Goal: Task Accomplishment & Management: Manage account settings

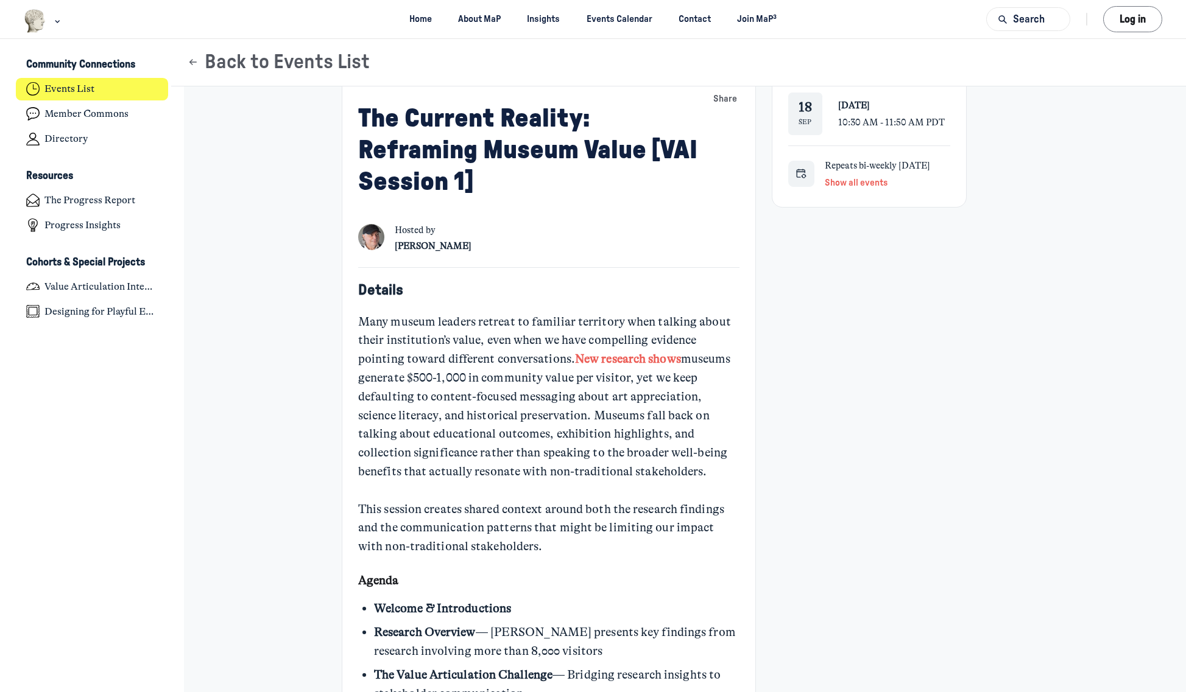
scroll to position [273, 0]
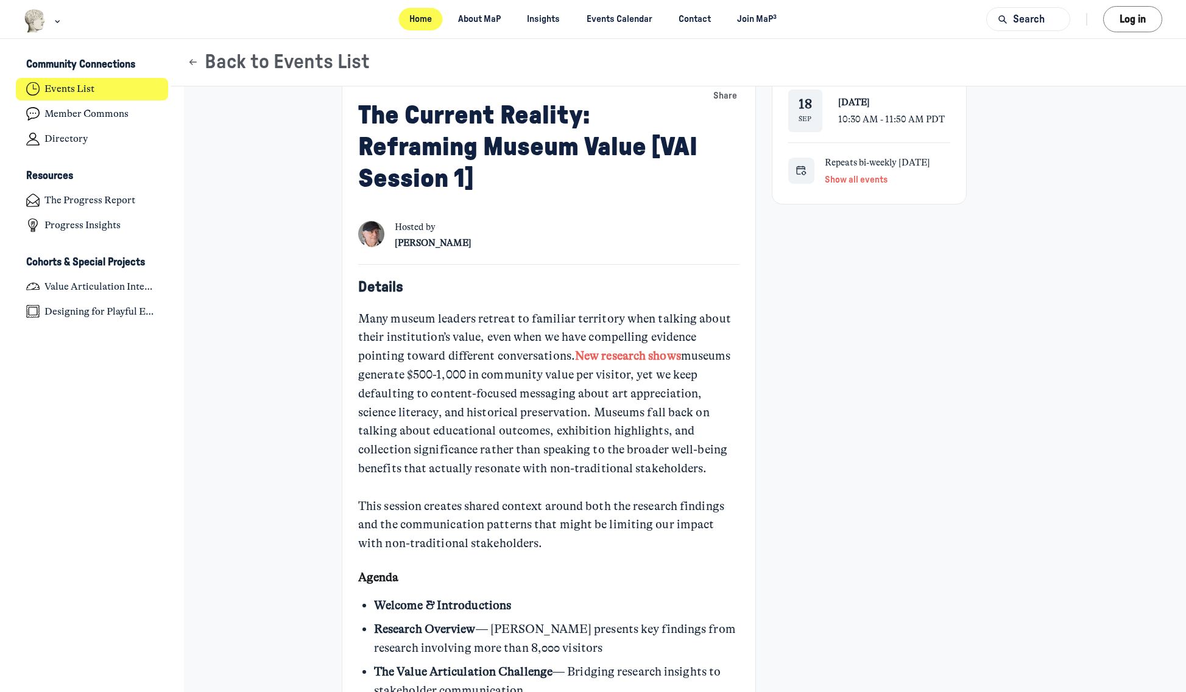
click at [418, 13] on link "Home" at bounding box center [421, 19] width 44 height 23
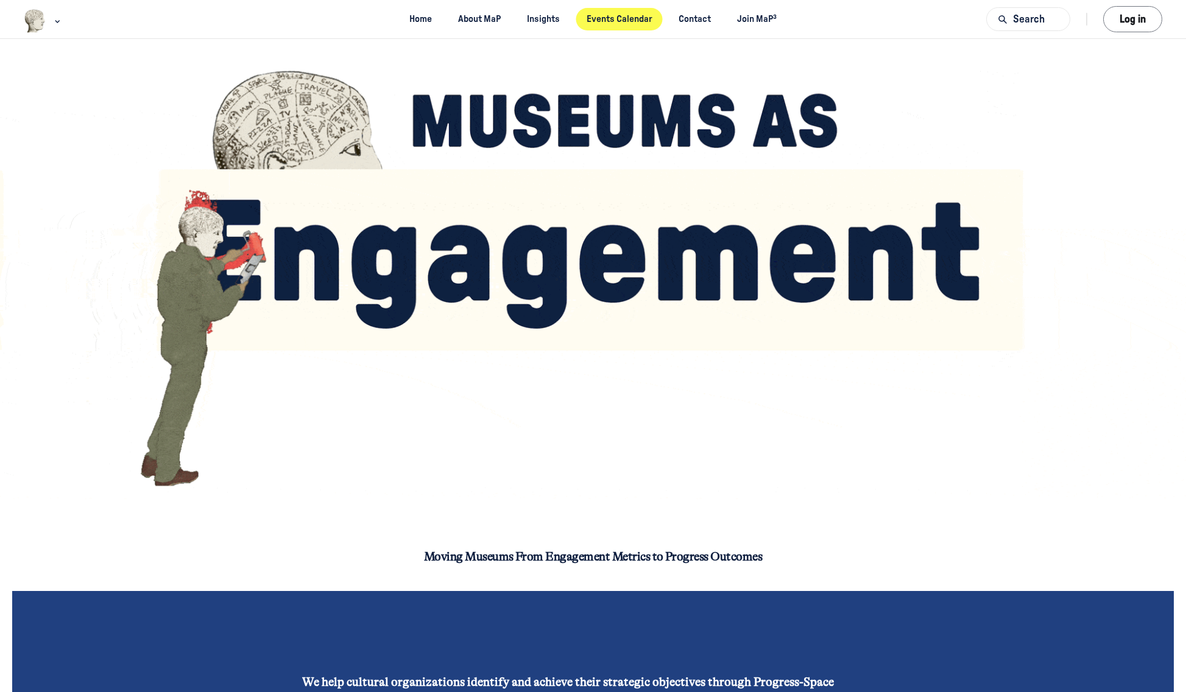
click at [641, 21] on link "Events Calendar" at bounding box center [618, 19] width 87 height 23
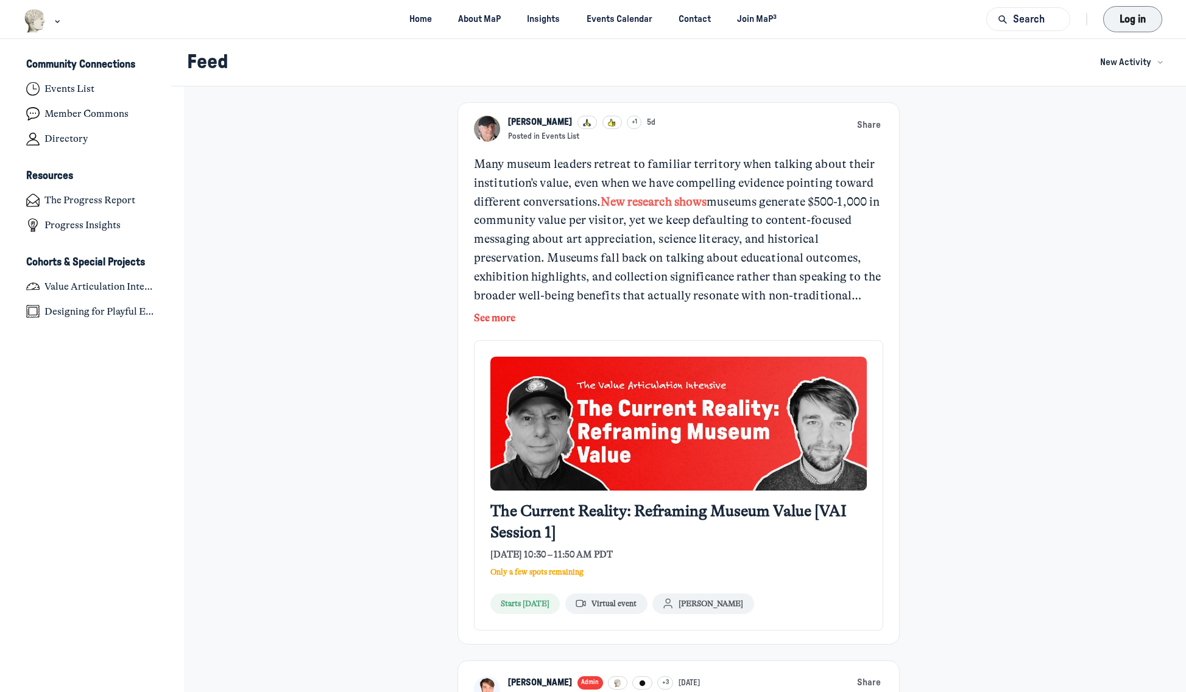
click at [1139, 17] on button "Log in" at bounding box center [1132, 19] width 59 height 26
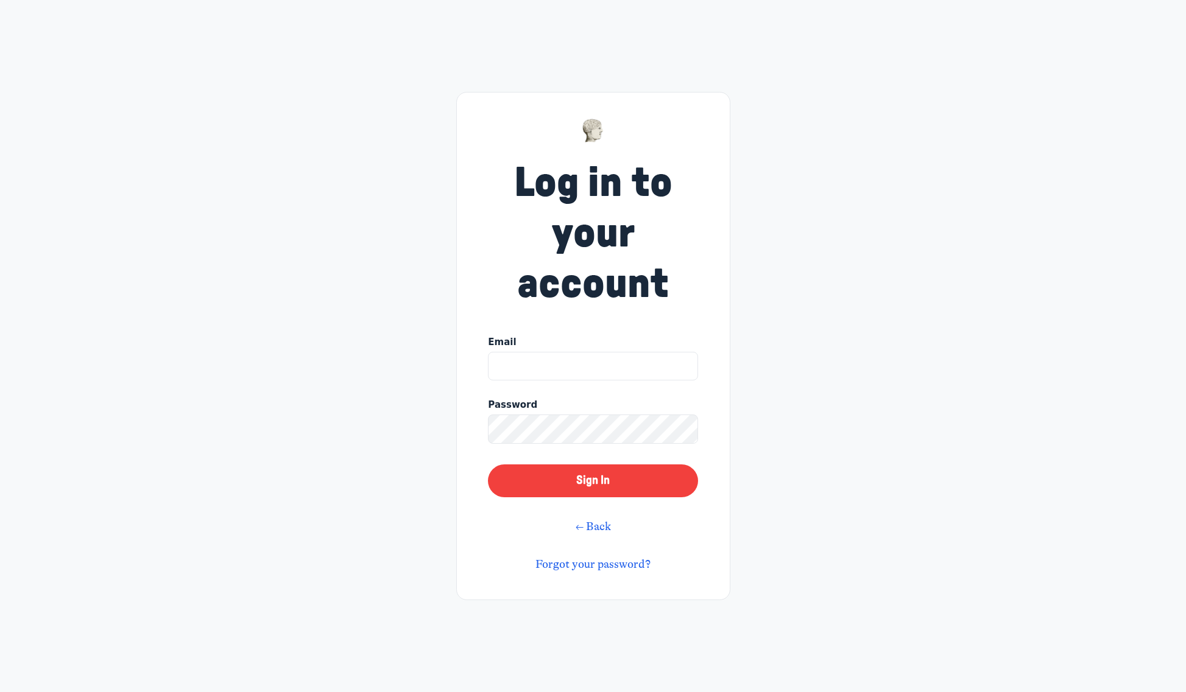
click at [518, 370] on input "Email" at bounding box center [592, 366] width 209 height 29
type input "tbschwarz@gmail.com"
click at [579, 488] on button "Sign In" at bounding box center [592, 481] width 209 height 33
click at [591, 565] on link "Forgot your password?" at bounding box center [592, 564] width 115 height 13
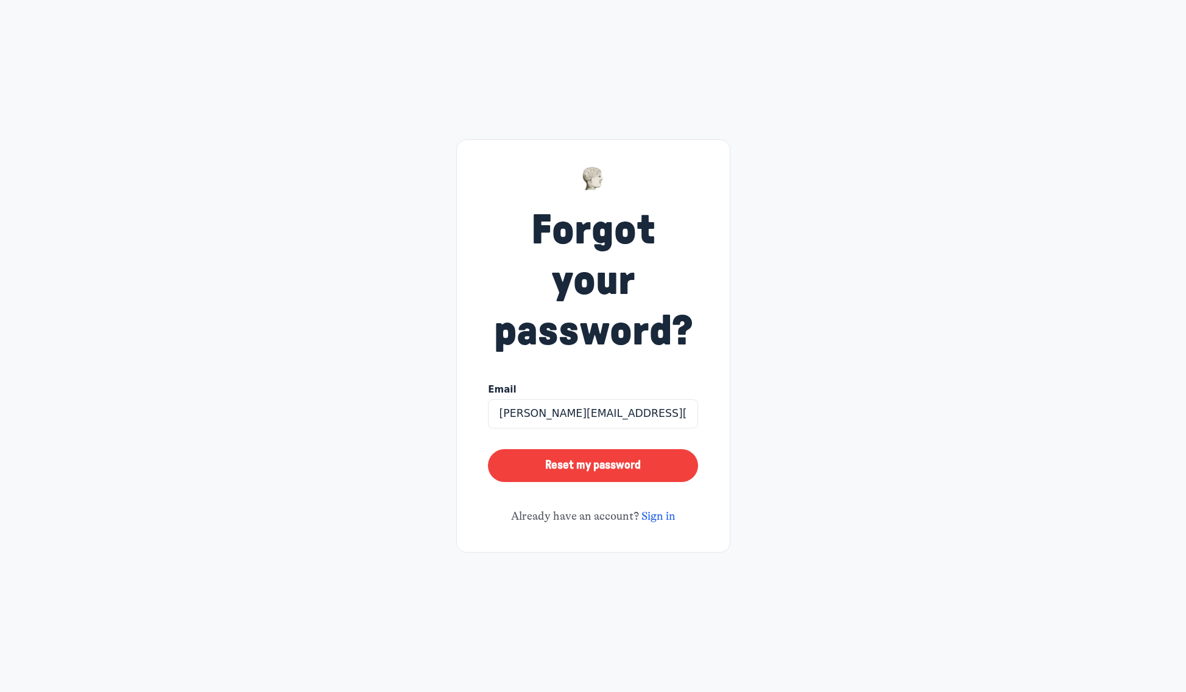
type input "tamara@swiftwingstudio.com"
click at [594, 467] on button "Reset my password" at bounding box center [592, 465] width 209 height 33
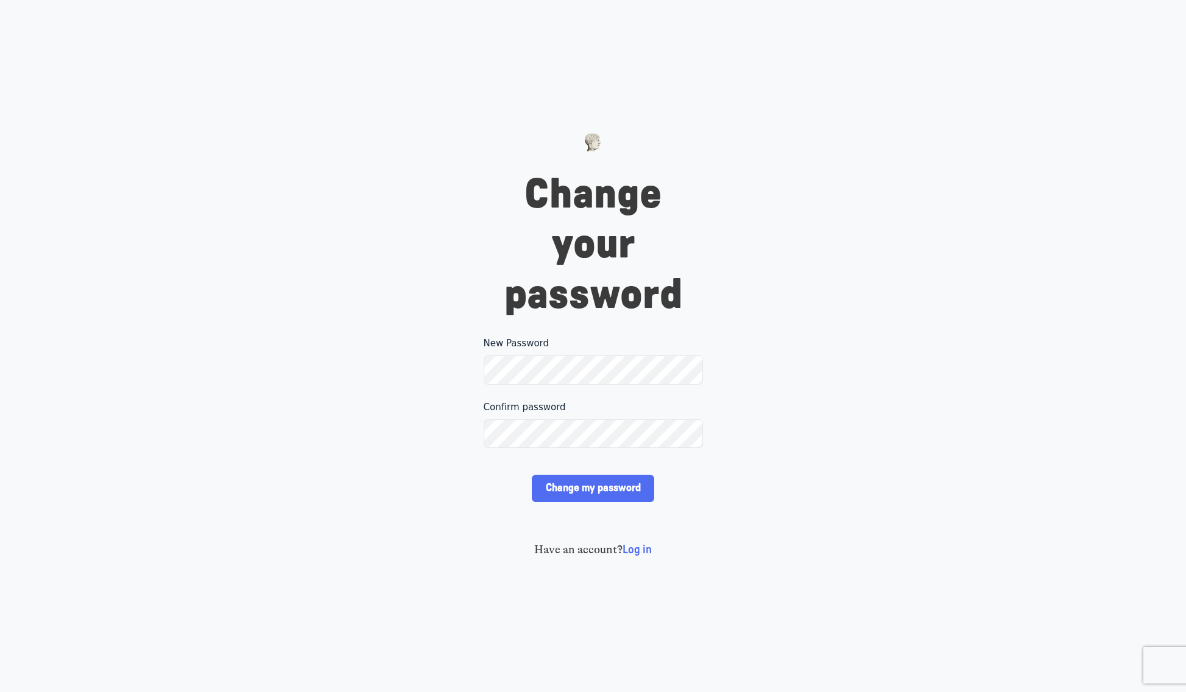
click at [593, 453] on div "Confirm password" at bounding box center [593, 433] width 219 height 64
click at [736, 468] on div "Change your password New Password Please make sure your password includes at le…" at bounding box center [593, 346] width 1186 height 692
click at [595, 473] on form "New Password Please make sure your password includes at least 6 characters, 1 u…" at bounding box center [593, 427] width 219 height 181
click at [594, 483] on input "Change my password" at bounding box center [593, 488] width 122 height 27
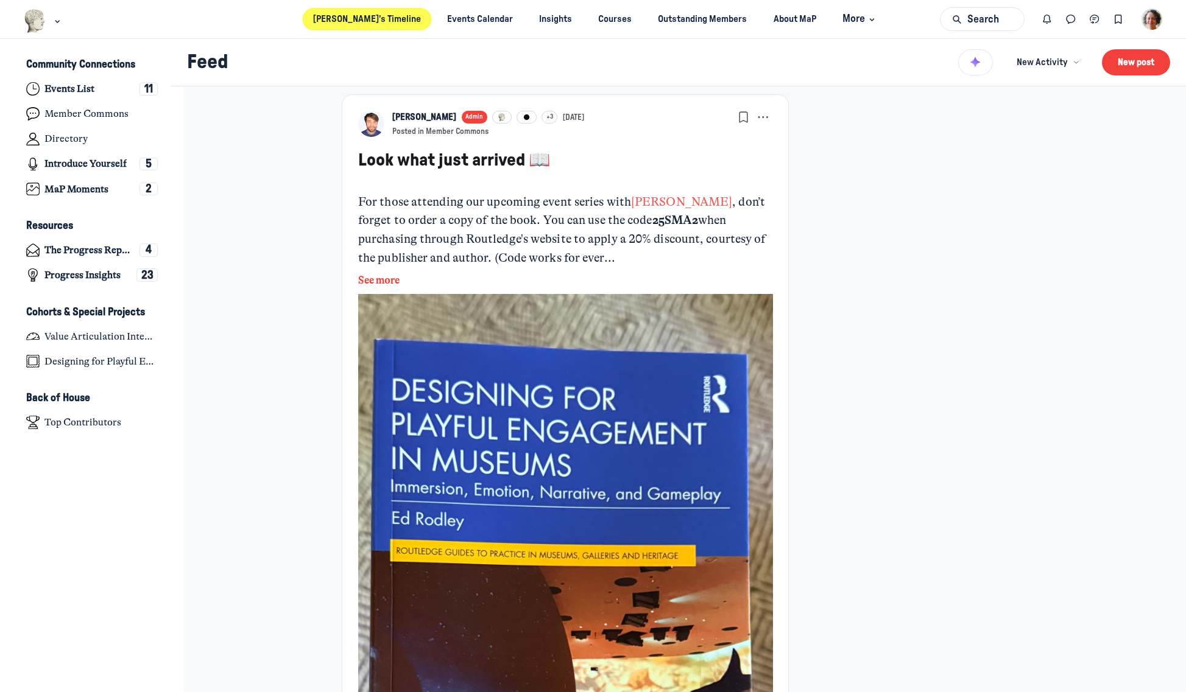
scroll to position [2084, 0]
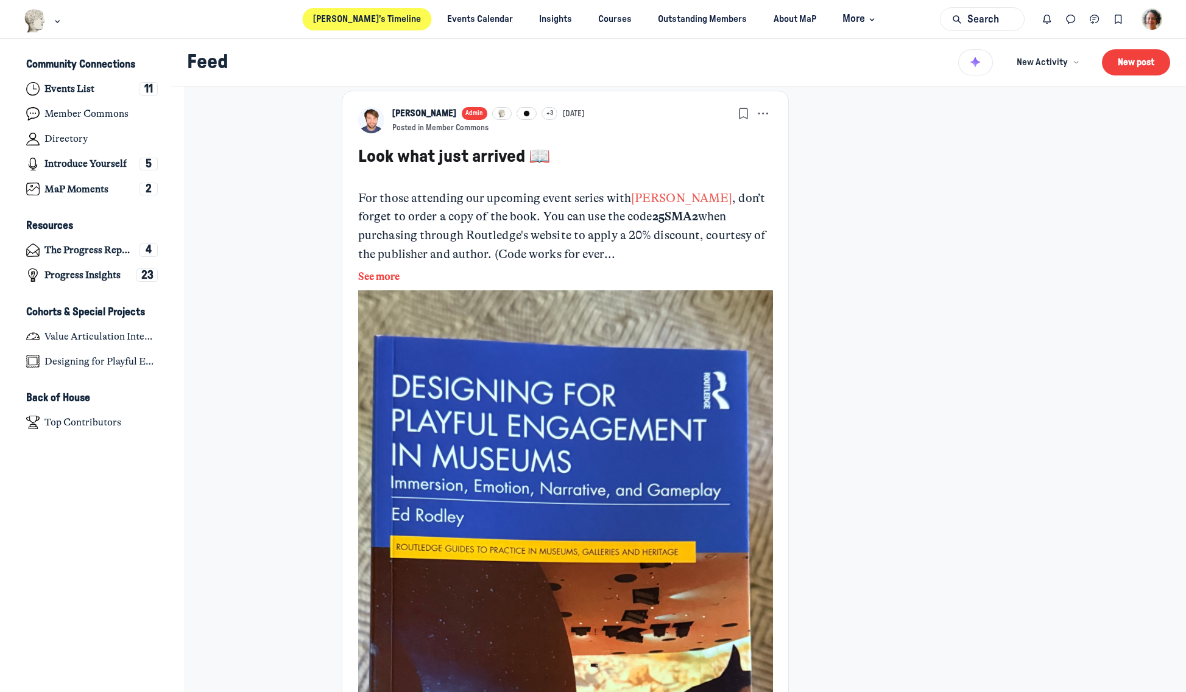
click at [375, 30] on button "See more" at bounding box center [565, 23] width 415 height 16
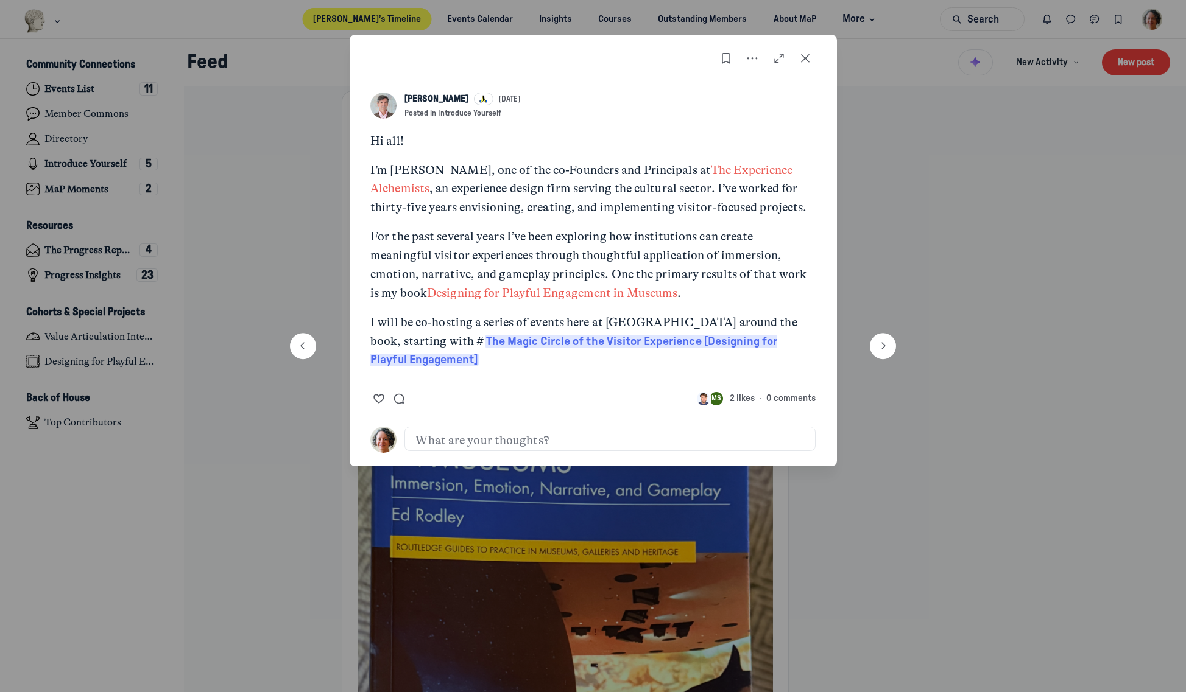
click at [268, 281] on div at bounding box center [593, 346] width 1186 height 692
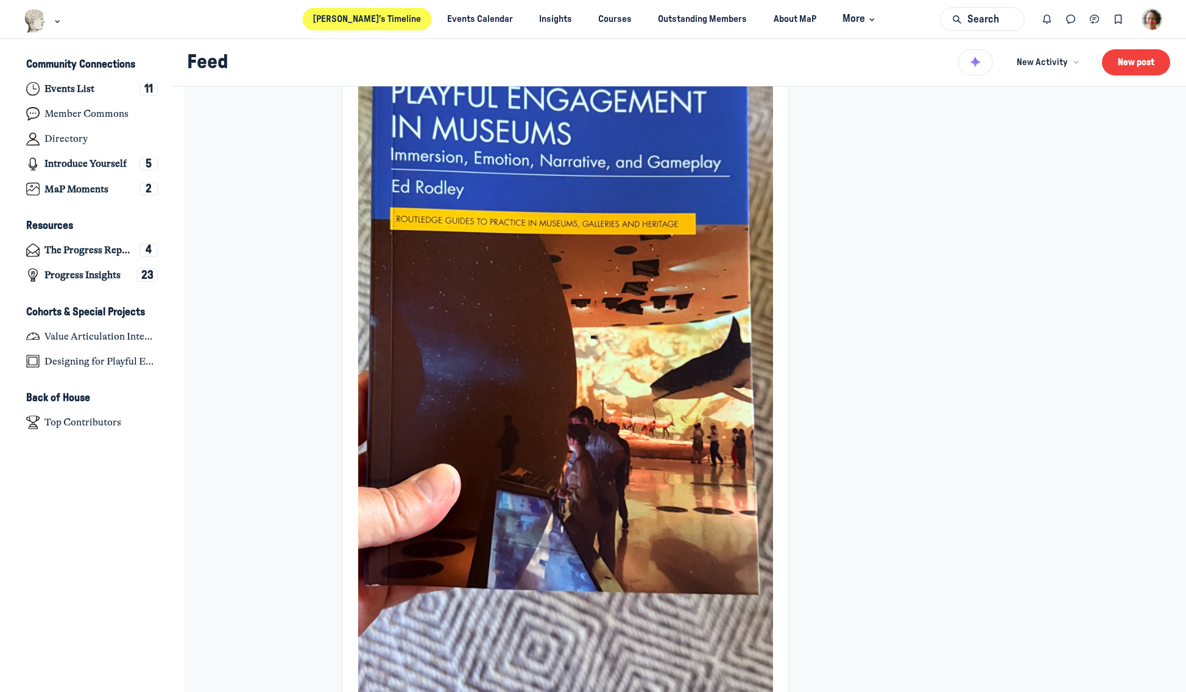
scroll to position [2413, 0]
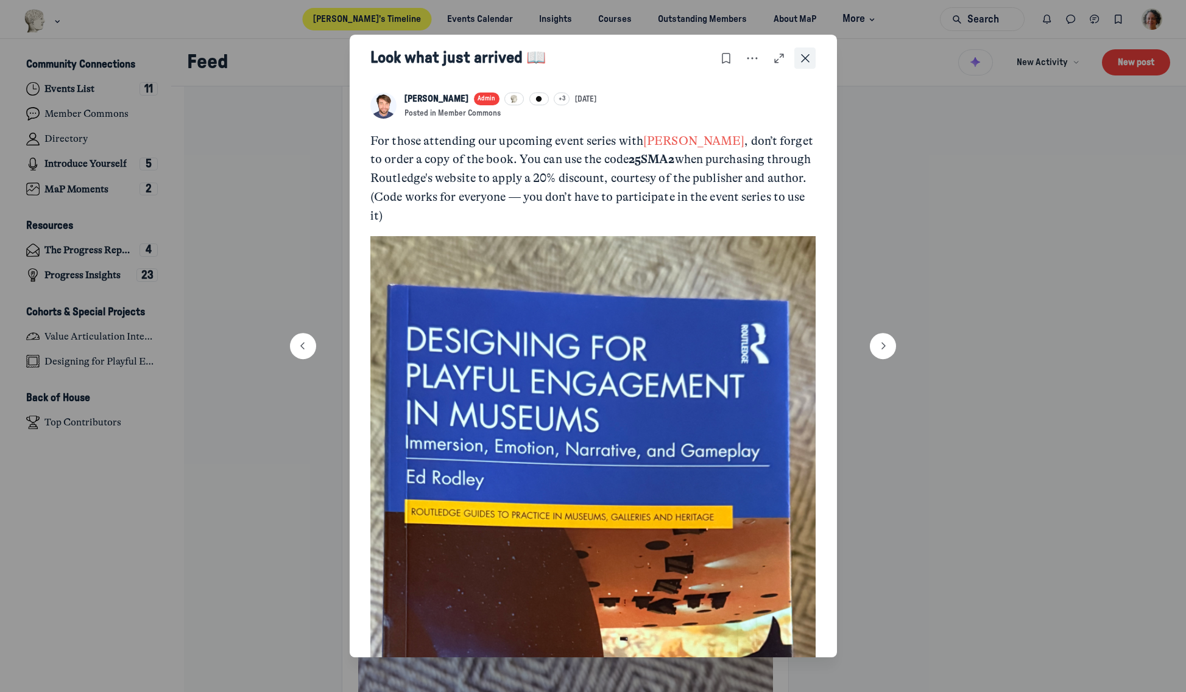
click at [804, 55] on icon "Close post" at bounding box center [805, 58] width 12 height 13
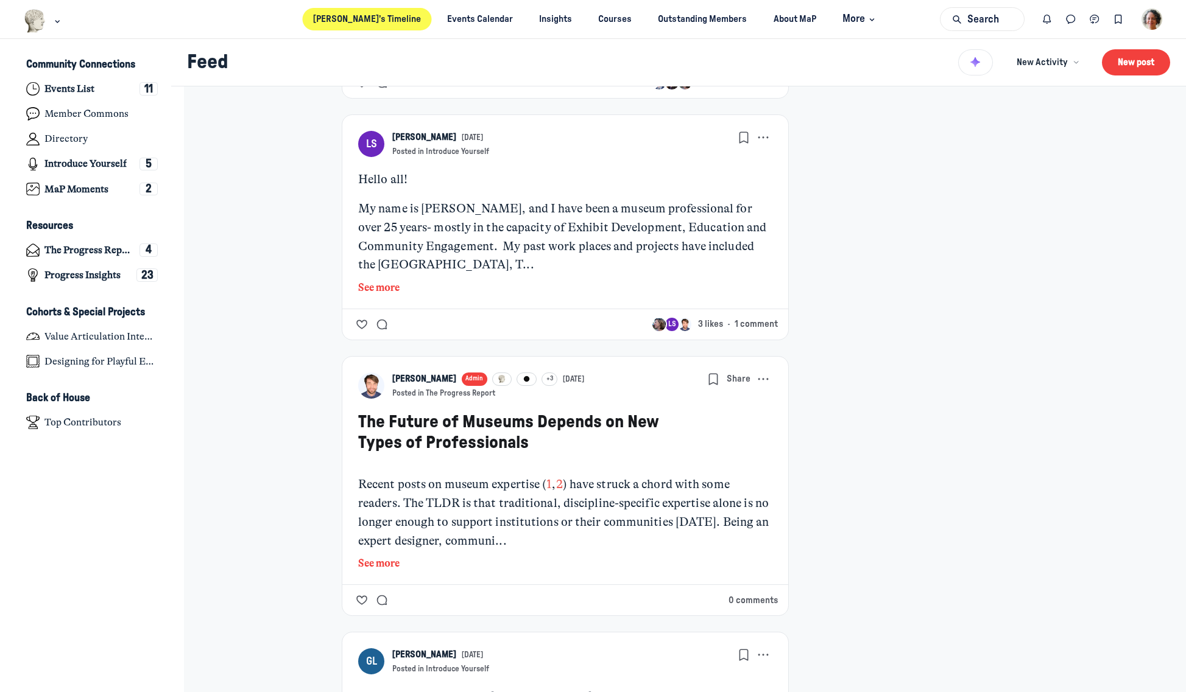
scroll to position [3340, 0]
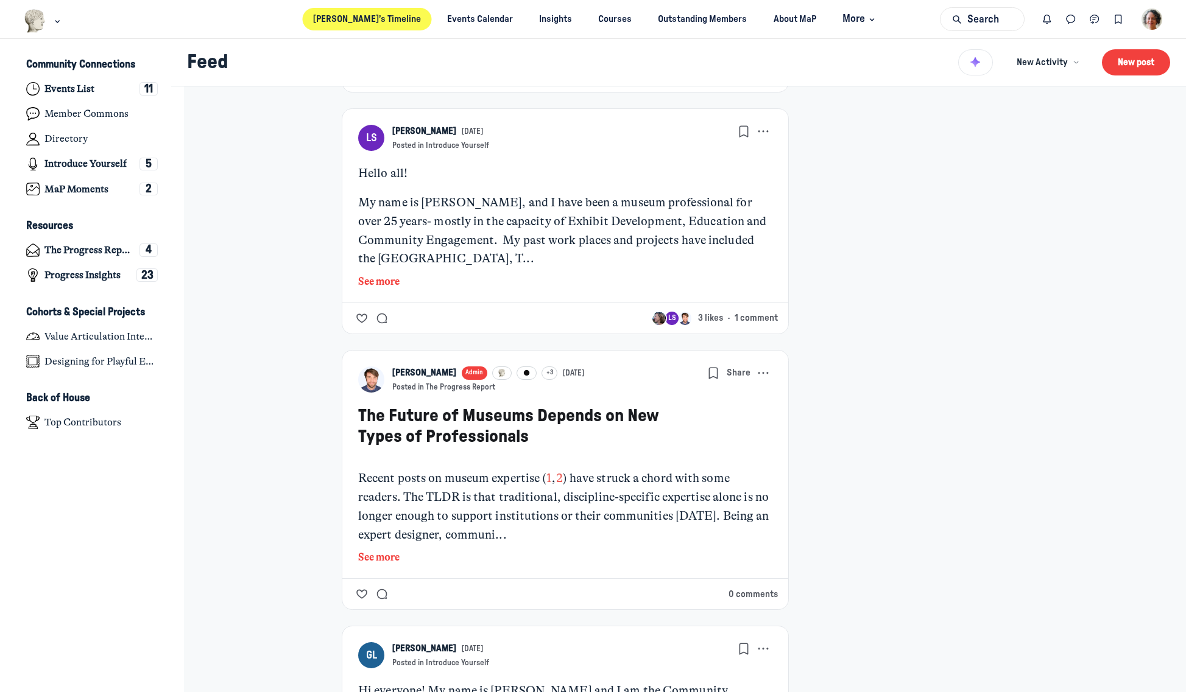
click at [384, 290] on button "See more" at bounding box center [565, 282] width 415 height 16
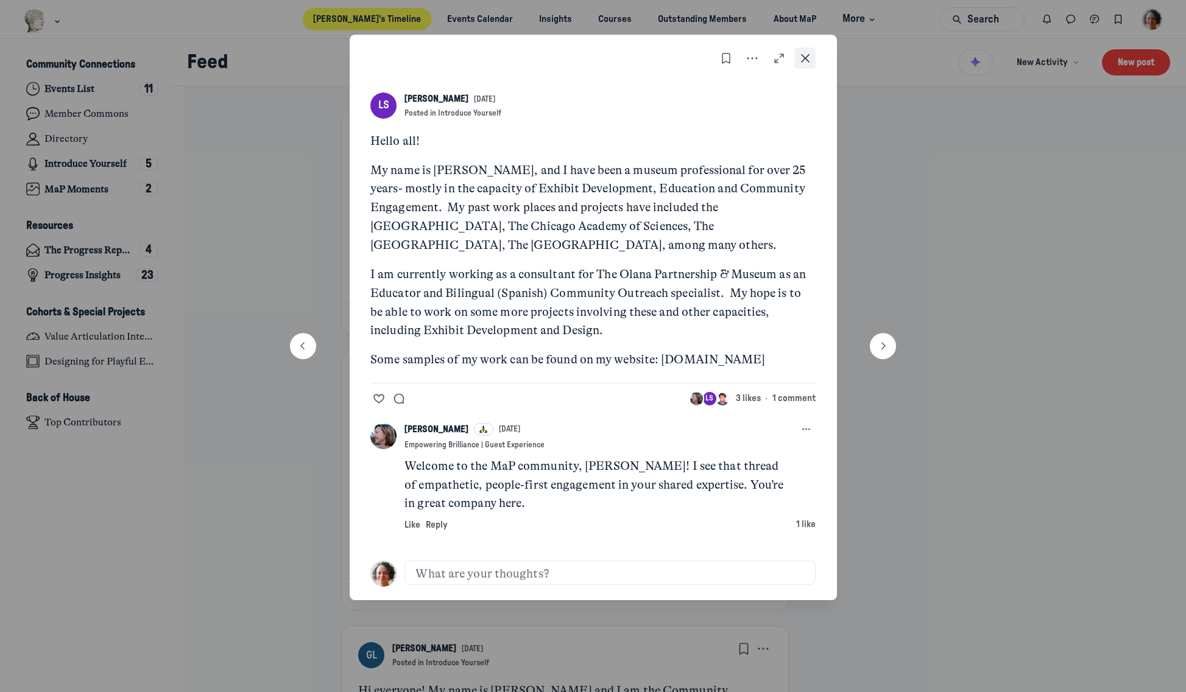
click at [799, 61] on icon "Close post" at bounding box center [805, 58] width 12 height 13
